Goal: Task Accomplishment & Management: Use online tool/utility

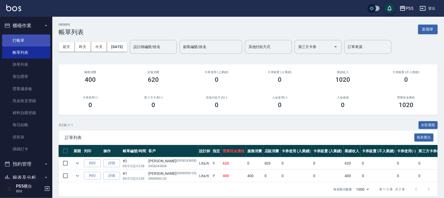
click at [36, 41] on link "打帳單" at bounding box center [26, 41] width 48 height 12
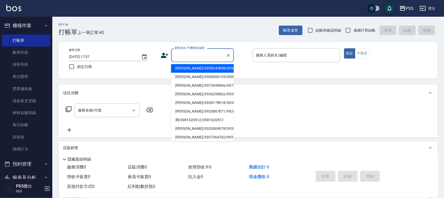
click at [183, 53] on input "顧客姓名/手機號碼/編號" at bounding box center [198, 55] width 50 height 9
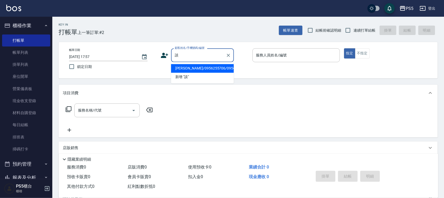
click at [176, 72] on li "[PERSON_NAME]/0956255706/0956255706" at bounding box center [202, 68] width 63 height 9
type input "[PERSON_NAME]/0956255706/0956255706"
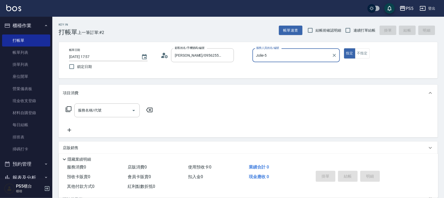
type input "Jolie-5"
click at [102, 110] on input "服務名稱/代號" at bounding box center [103, 110] width 53 height 9
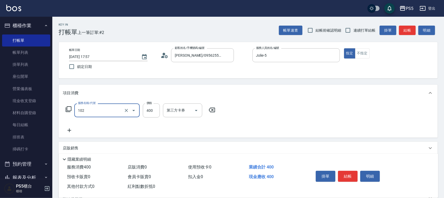
type input "精油洗髮(102)"
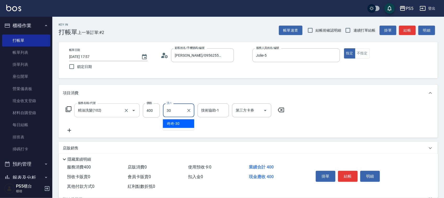
type input "咚咚-30"
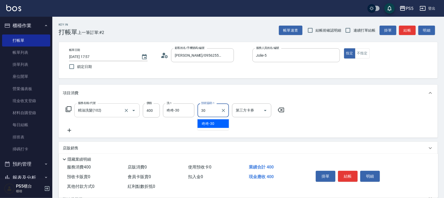
type input "咚咚-30"
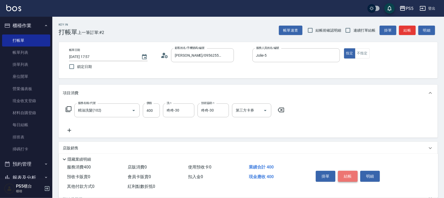
click at [349, 175] on button "結帳" at bounding box center [348, 176] width 20 height 11
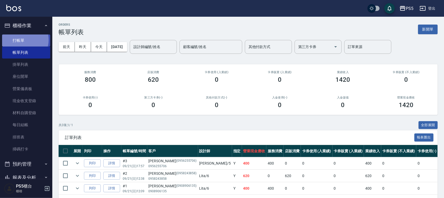
click at [22, 40] on link "打帳單" at bounding box center [26, 41] width 48 height 12
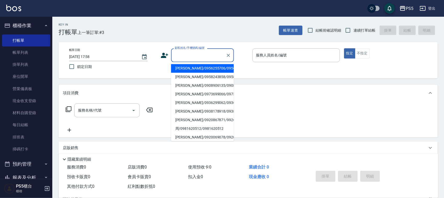
click at [186, 54] on input "顧客姓名/手機號碼/編號" at bounding box center [198, 55] width 50 height 9
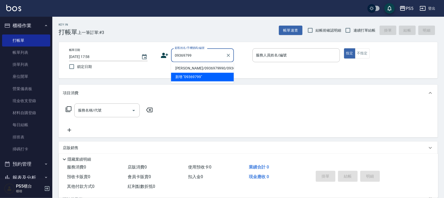
click at [183, 78] on li "新增 "09369799"" at bounding box center [202, 77] width 63 height 9
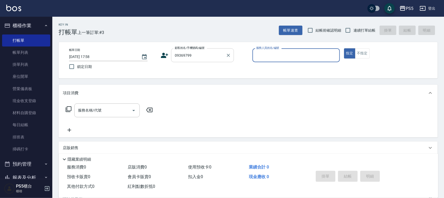
click at [212, 59] on input "09369799" at bounding box center [198, 55] width 50 height 9
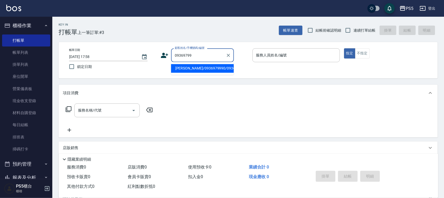
click at [194, 73] on li "[PERSON_NAME]/0936979990/0936979990" at bounding box center [202, 68] width 63 height 9
type input "[PERSON_NAME]/0936979990/0936979990"
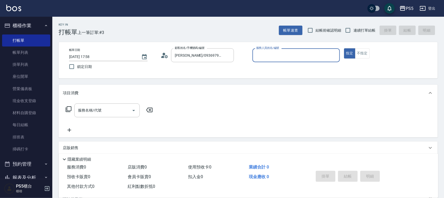
type input "Jolie-5"
click at [104, 110] on input "服務名稱/代號" at bounding box center [103, 110] width 53 height 9
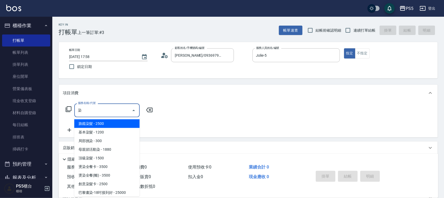
click at [115, 123] on span "旗鑑染髮 - 2500" at bounding box center [106, 123] width 65 height 9
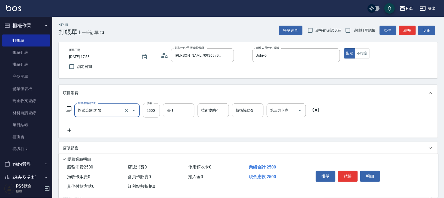
type input "旗鑑染髮(313)"
click at [156, 111] on input "2500" at bounding box center [151, 111] width 17 height 14
type input "1900"
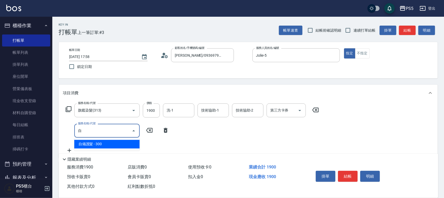
click at [117, 146] on span "自備護髮 - 300" at bounding box center [106, 144] width 65 height 9
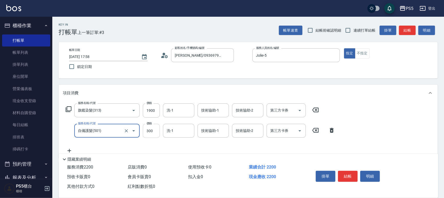
type input "自備護髮(501)"
click at [149, 130] on input "300" at bounding box center [151, 131] width 17 height 14
type input "1000"
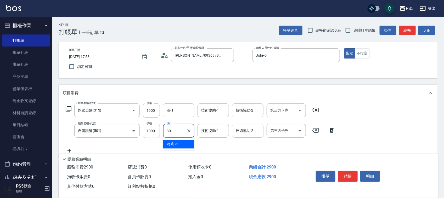
type input "咚咚-30"
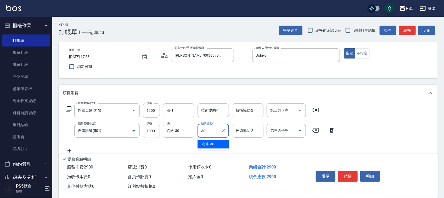
type input "咚咚-30"
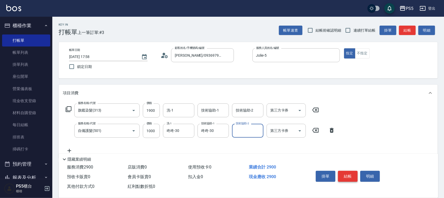
click at [347, 172] on button "結帳" at bounding box center [348, 176] width 20 height 11
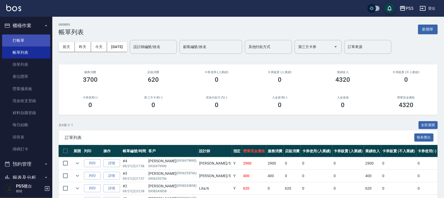
click at [20, 43] on link "打帳單" at bounding box center [26, 41] width 48 height 12
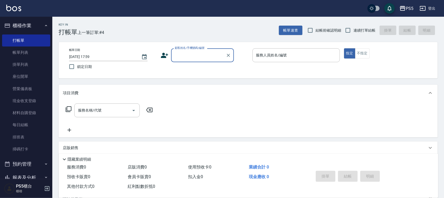
click at [189, 54] on input "顧客姓名/手機號碼/編號" at bounding box center [198, 55] width 50 height 9
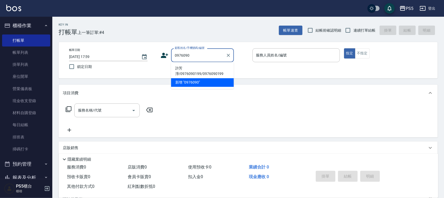
click at [186, 72] on li "許芳淨/0976090199/0976090199" at bounding box center [202, 71] width 63 height 14
type input "許芳淨/0976090199/0976090199"
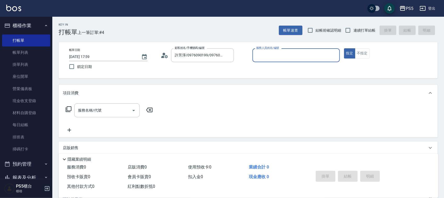
type input "Jolie-5"
click at [122, 111] on input "服務名稱/代號" at bounding box center [103, 110] width 53 height 9
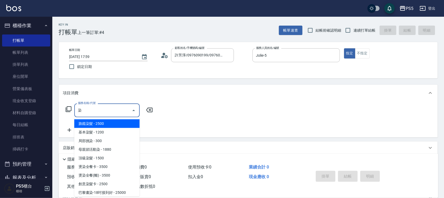
click at [111, 124] on span "旗鑑染髮 - 2500" at bounding box center [106, 123] width 65 height 9
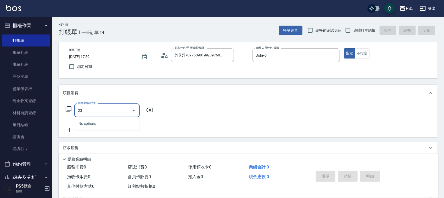
type input "2"
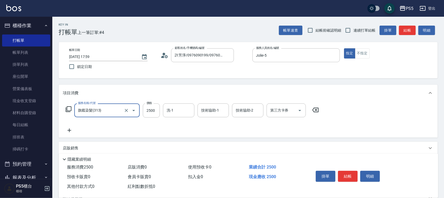
type input "旗鑑染髮(313)"
type input "2300"
type input "2"
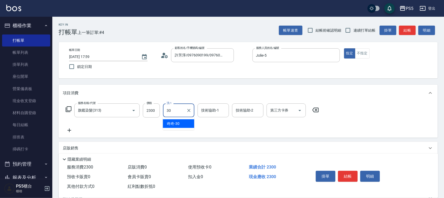
type input "咚咚-30"
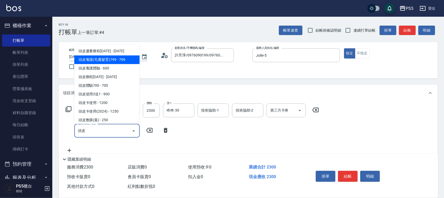
click at [114, 59] on span "頭皮養護(毛囊髮育)799 - 799" at bounding box center [106, 59] width 65 height 9
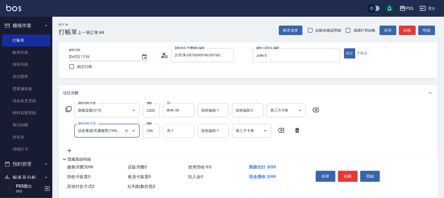
type input "頭皮養護(毛囊髮育)799(112)"
click at [170, 134] on input "洗-1" at bounding box center [178, 130] width 27 height 9
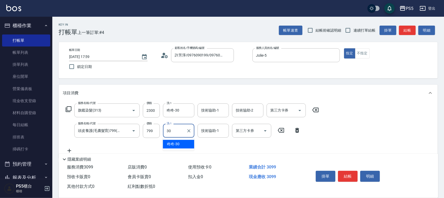
type input "咚咚-30"
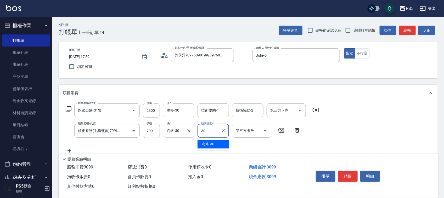
type input "咚咚-30"
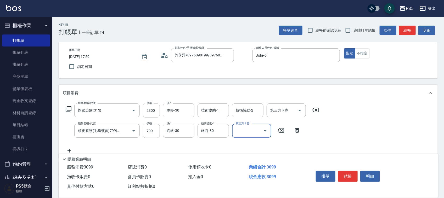
click at [150, 112] on input "2300" at bounding box center [151, 111] width 17 height 14
click at [151, 110] on input "2300" at bounding box center [151, 111] width 17 height 14
type input "2500"
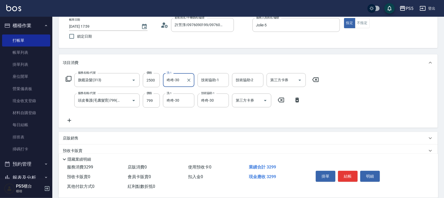
scroll to position [65, 0]
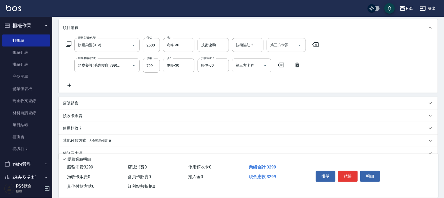
click at [65, 139] on p "其他付款方式 入金可用餘額: 0" at bounding box center [87, 141] width 48 height 6
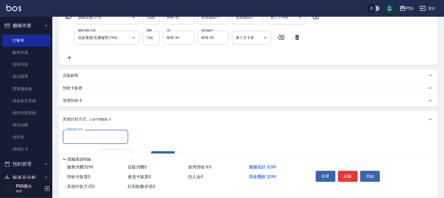
scroll to position [131, 0]
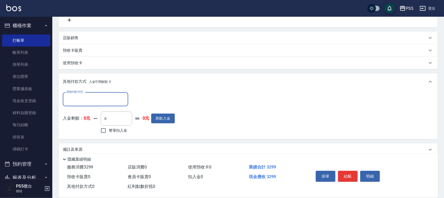
click at [87, 101] on input "其他付款方式" at bounding box center [95, 99] width 61 height 9
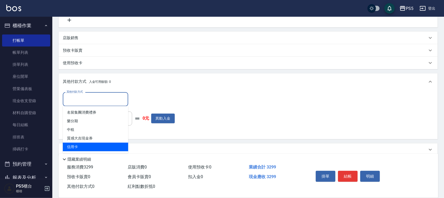
click at [73, 145] on span "信用卡" at bounding box center [95, 147] width 65 height 9
type input "信用卡"
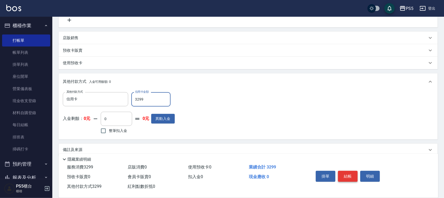
type input "3299"
click at [342, 173] on button "結帳" at bounding box center [348, 176] width 20 height 11
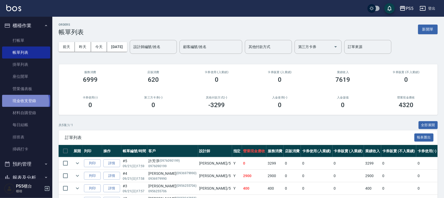
click at [25, 102] on link "現金收支登錄" at bounding box center [26, 101] width 48 height 12
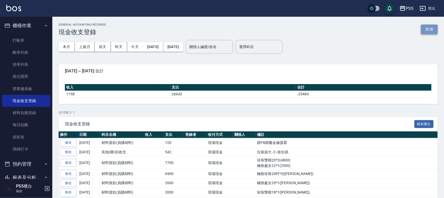
click at [428, 26] on button "新增" at bounding box center [429, 30] width 17 height 10
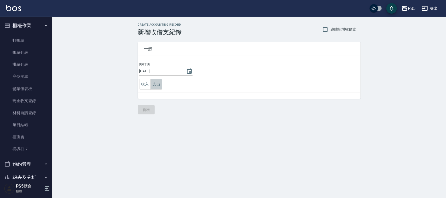
click at [156, 83] on button "支出" at bounding box center [157, 84] width 12 height 11
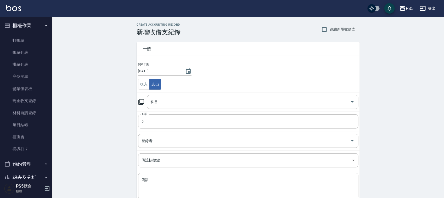
click at [152, 103] on input "科目" at bounding box center [248, 101] width 199 height 9
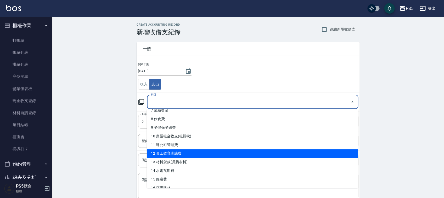
scroll to position [98, 0]
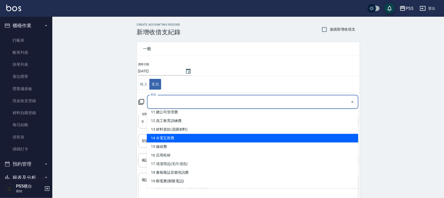
click at [176, 140] on li "14 水電瓦斯費" at bounding box center [252, 138] width 211 height 9
type input "14 水電瓦斯費"
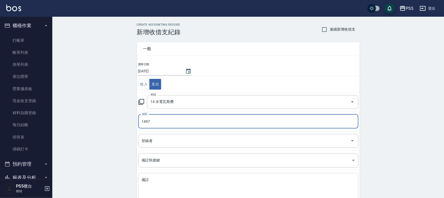
type input "1497"
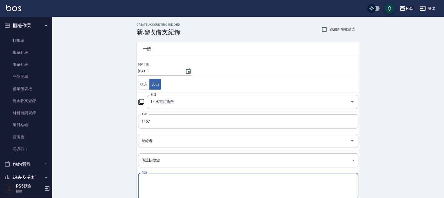
click at [162, 182] on textarea "備註" at bounding box center [248, 186] width 213 height 18
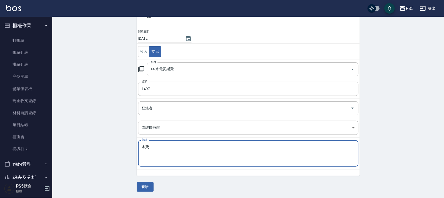
scroll to position [33, 0]
type textarea "水費"
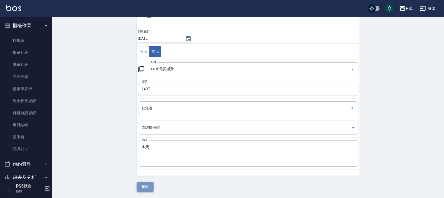
click at [146, 186] on button "新增" at bounding box center [145, 187] width 17 height 10
